Goal: Check status: Check status

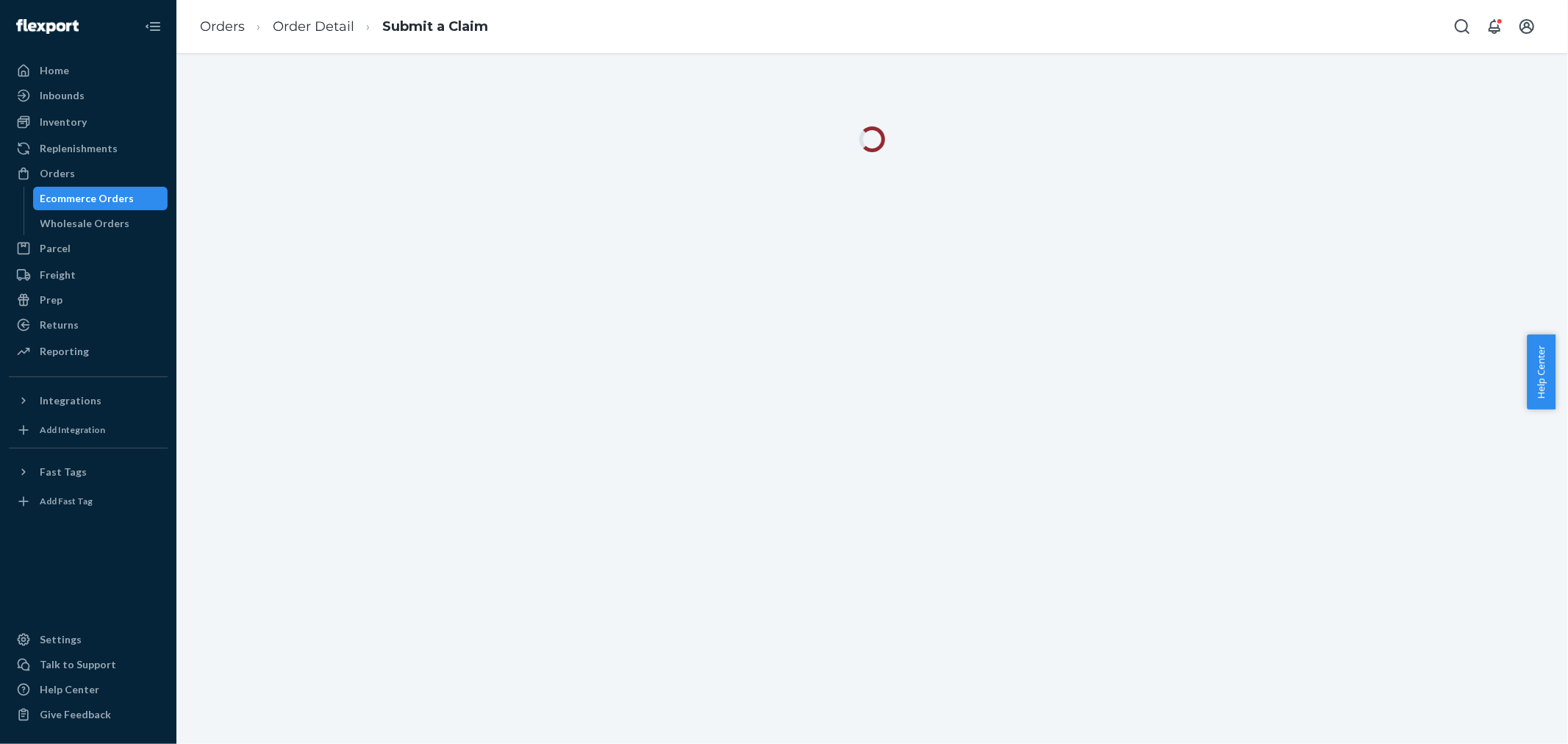
click at [122, 221] on div "Wholesale Orders" at bounding box center [85, 223] width 90 height 15
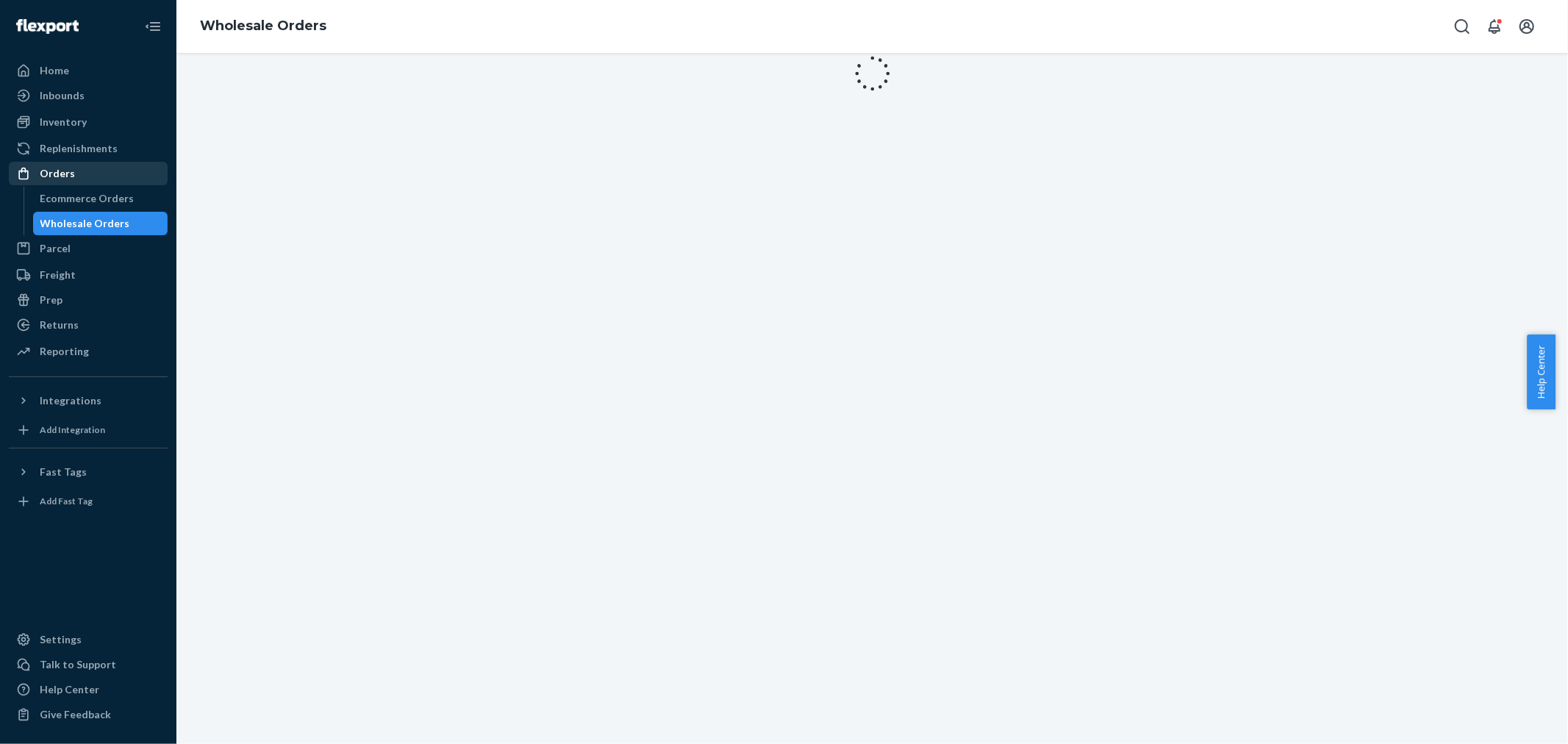
click at [126, 166] on div "Orders" at bounding box center [88, 173] width 156 height 20
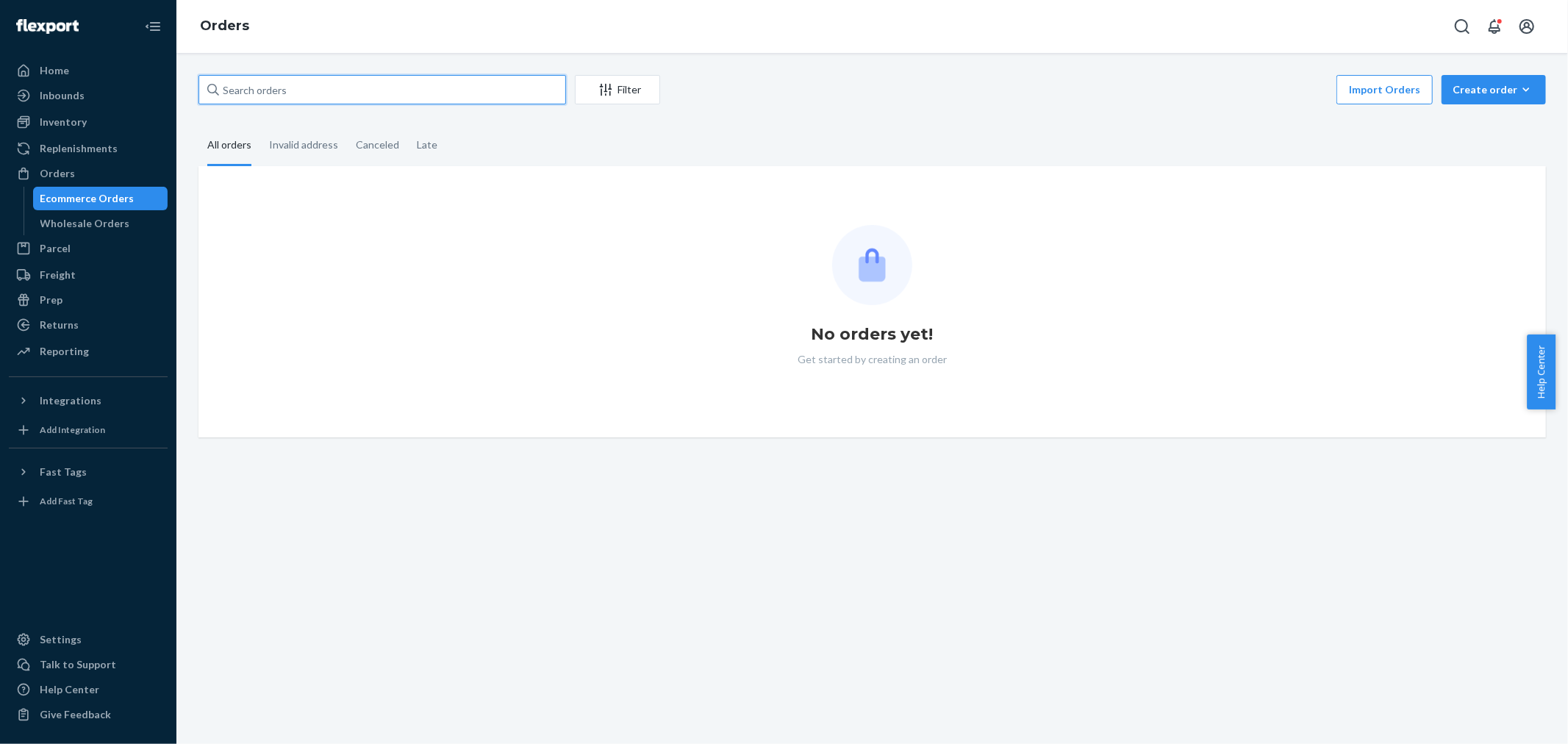
click at [348, 82] on input "text" at bounding box center [382, 90] width 367 height 29
paste input "2914892"
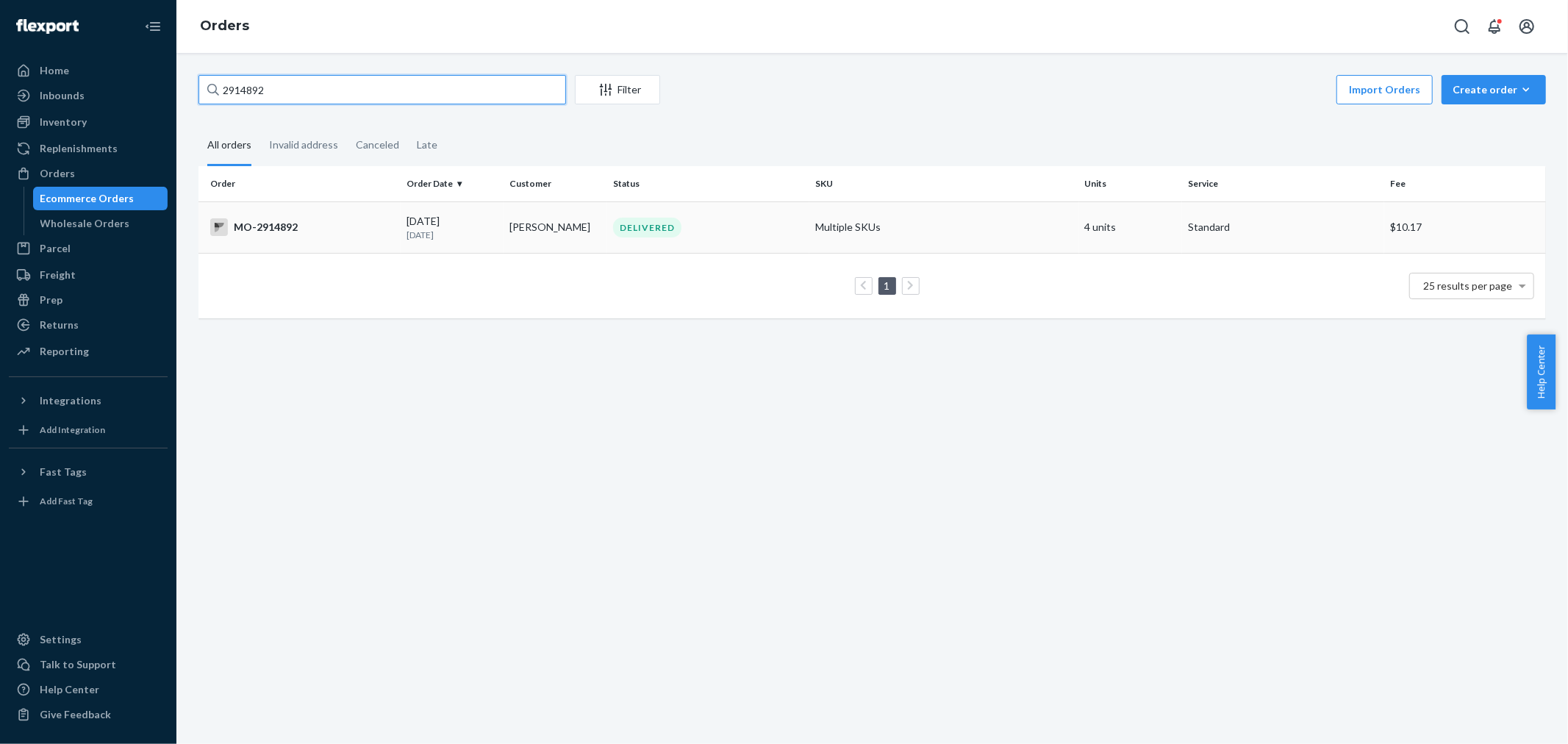
type input "2914892"
copy tr "[PERSON_NAME]"
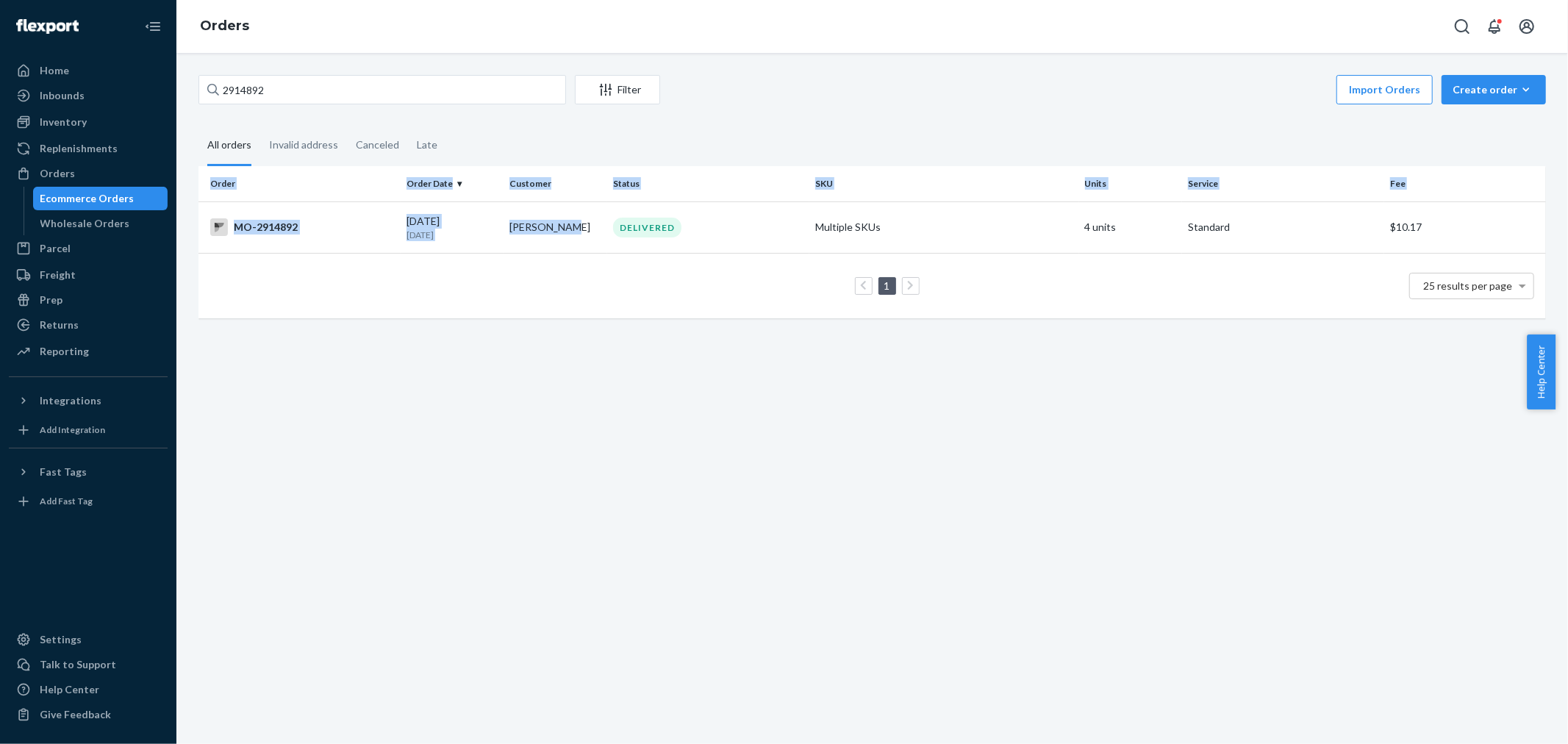
drag, startPoint x: 556, startPoint y: 228, endPoint x: 579, endPoint y: 419, distance: 192.4
click at [579, 419] on div "2914892 Filter Import Orders Create order Ecommerce order Removal order All ord…" at bounding box center [873, 398] width 1392 height 691
drag, startPoint x: 579, startPoint y: 419, endPoint x: 380, endPoint y: 376, distance: 203.6
click at [578, 419] on div "2914892 Filter Import Orders Create order Ecommerce order Removal order All ord…" at bounding box center [873, 398] width 1392 height 691
drag, startPoint x: 55, startPoint y: 329, endPoint x: 94, endPoint y: 309, distance: 43.8
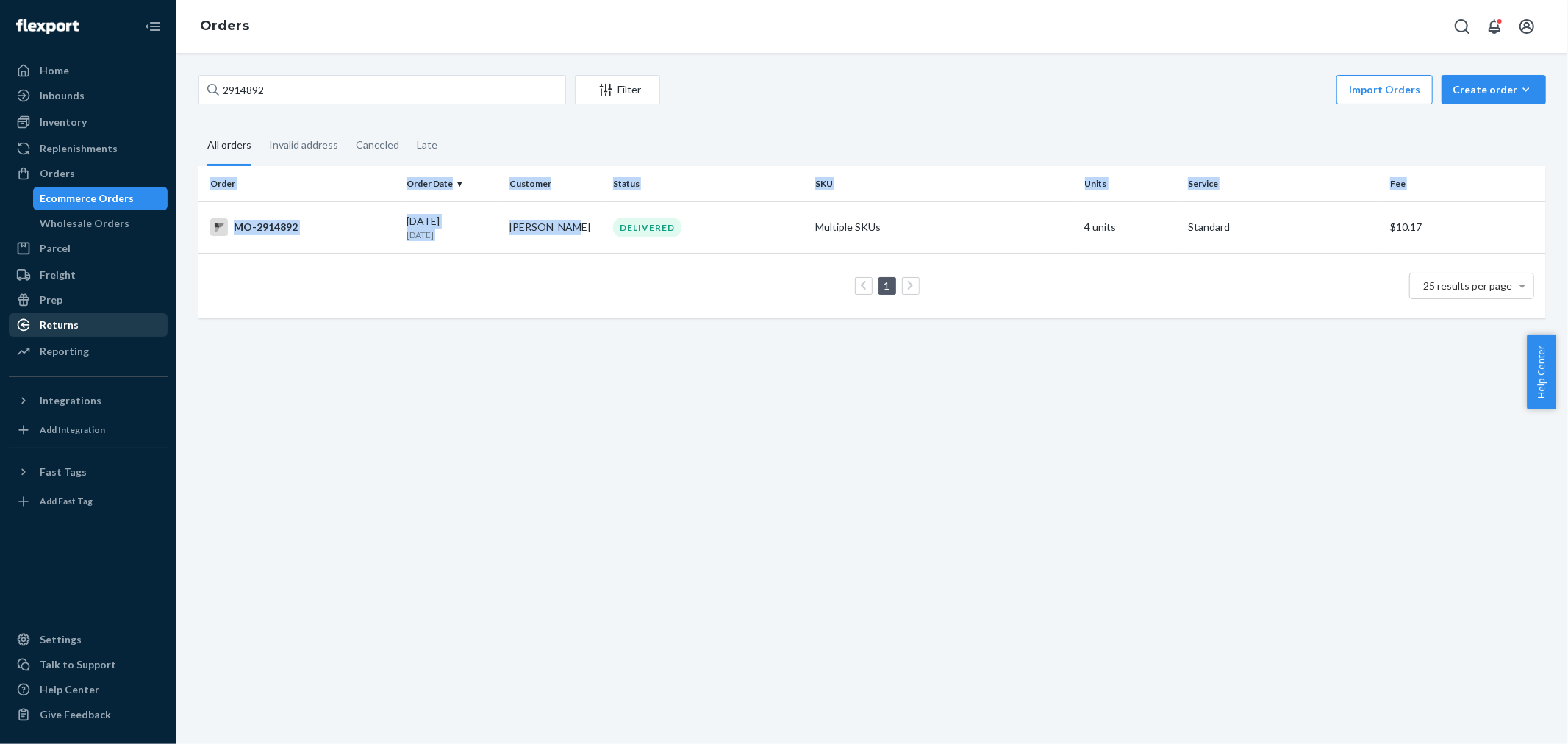
click at [55, 328] on div "Returns" at bounding box center [60, 325] width 39 height 15
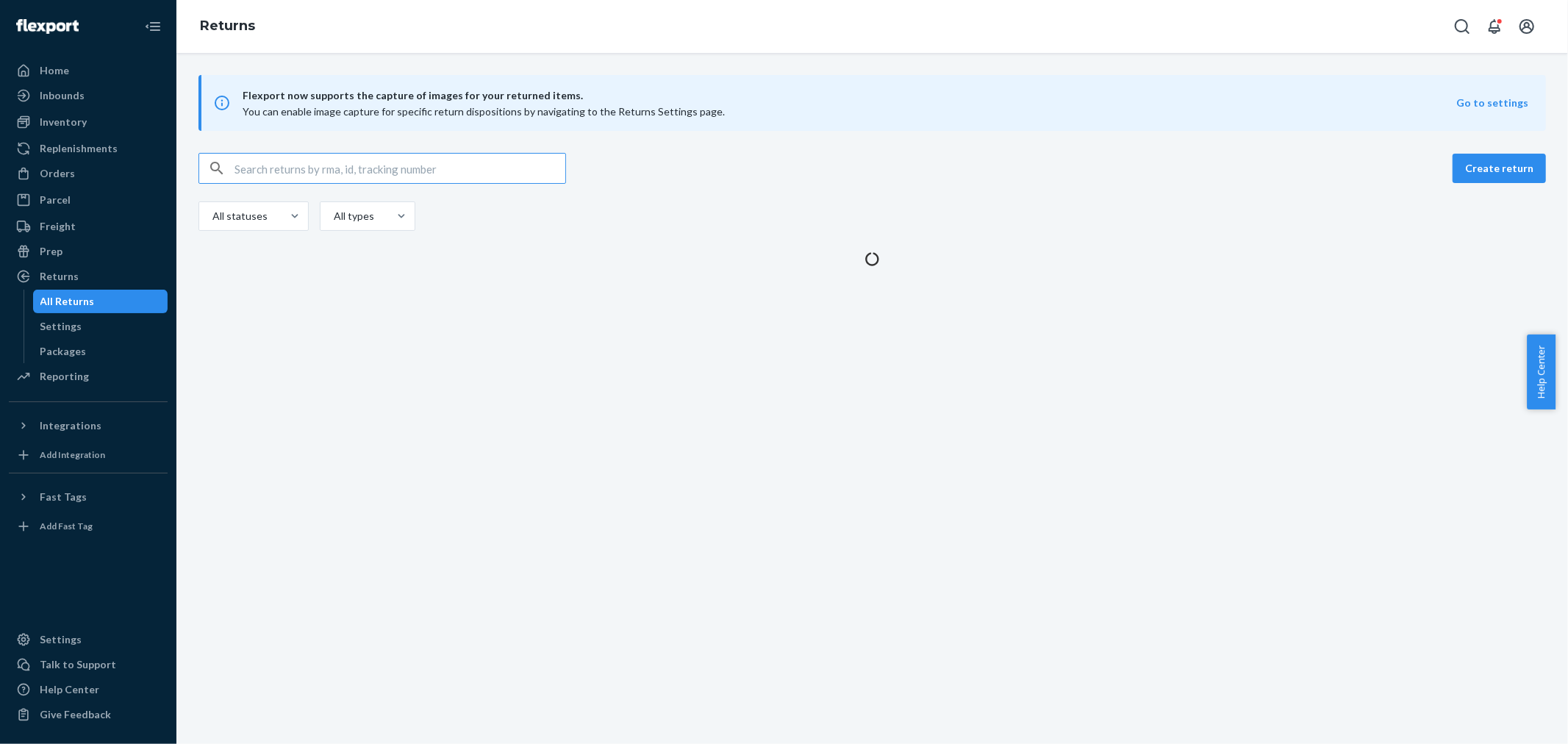
click at [344, 164] on input "text" at bounding box center [400, 168] width 331 height 29
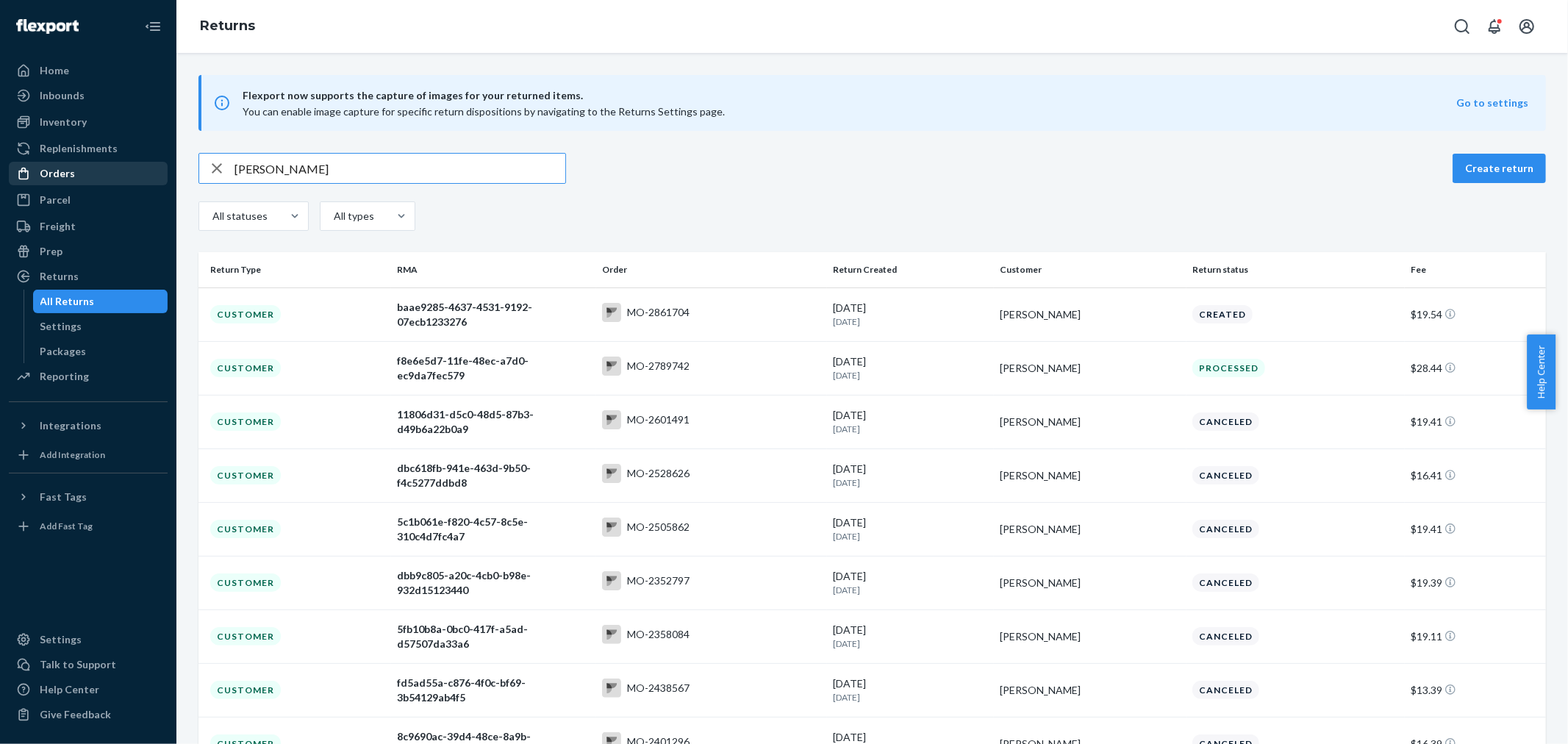
drag, startPoint x: 252, startPoint y: 165, endPoint x: 162, endPoint y: 175, distance: 90.6
click at [162, 175] on div "Home Inbounds Shipping Plans Problems Inventory Products Branded Packaging Repl…" at bounding box center [784, 372] width 1568 height 744
type input "[PERSON_NAME]"
click at [330, 186] on div "[PERSON_NAME] Create return All statuses All types" at bounding box center [873, 194] width 1348 height 82
click at [351, 167] on input "[PERSON_NAME]" at bounding box center [400, 168] width 331 height 29
